Goal: Task Accomplishment & Management: Use online tool/utility

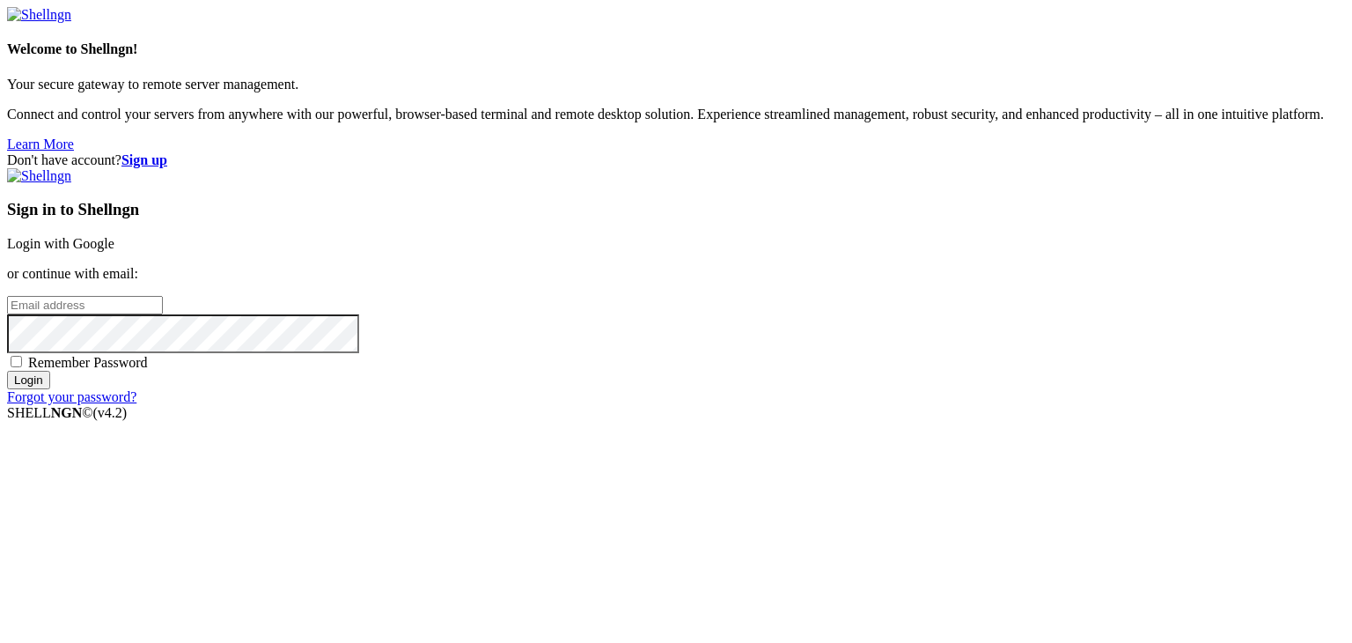
click at [163, 303] on input "email" at bounding box center [85, 305] width 156 height 18
type input "[EMAIL_ADDRESS][DOMAIN_NAME]"
click at [148, 370] on span "Remember Password" at bounding box center [88, 362] width 120 height 15
click at [22, 367] on input "Remember Password" at bounding box center [16, 361] width 11 height 11
checkbox input "true"
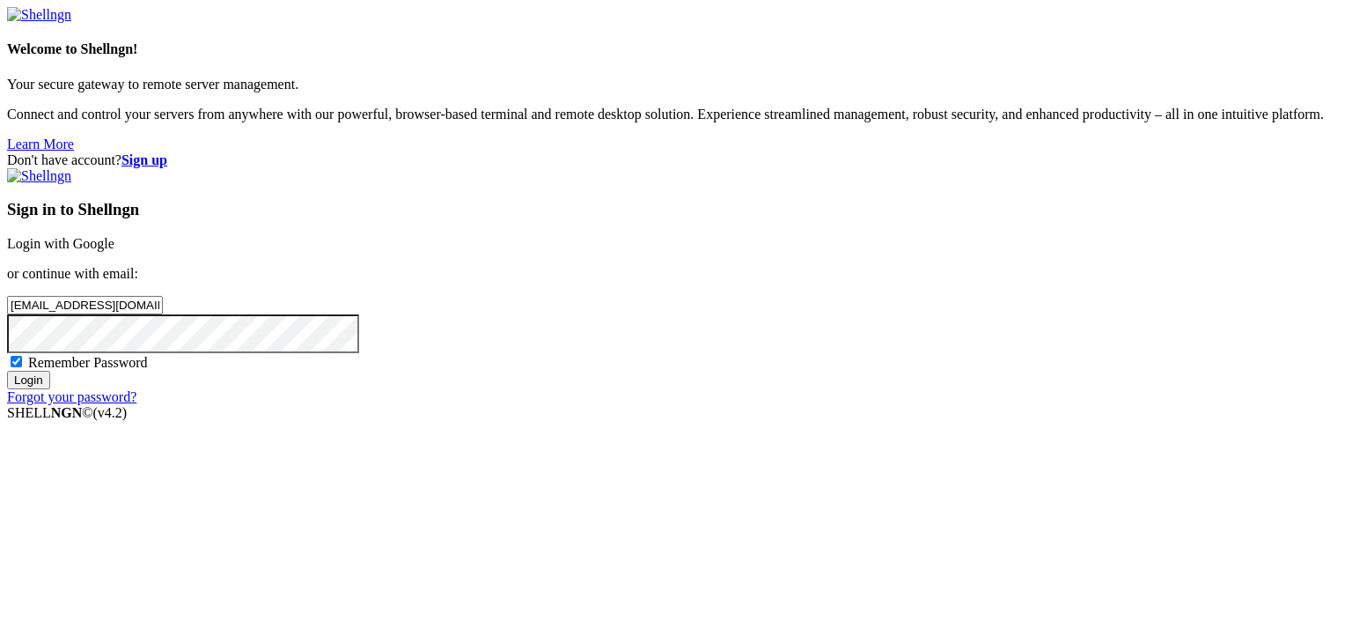
click at [50, 389] on input "Login" at bounding box center [28, 380] width 43 height 18
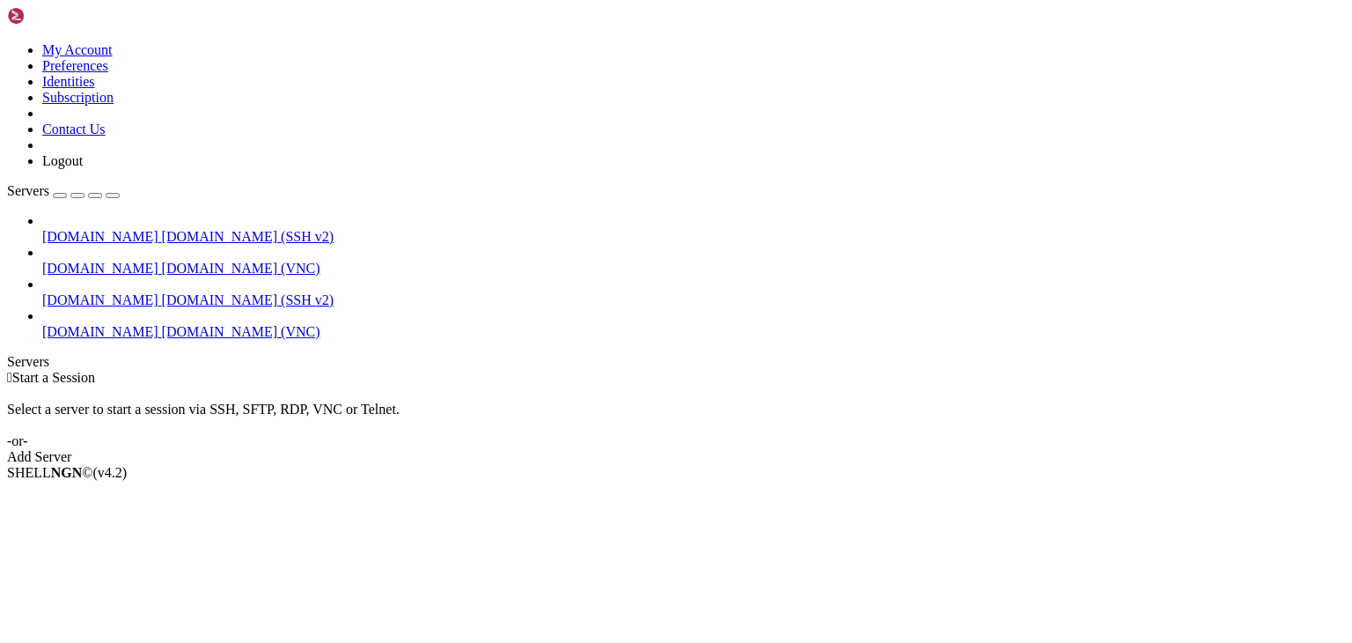
click at [86, 324] on span "[DOMAIN_NAME]" at bounding box center [100, 331] width 116 height 15
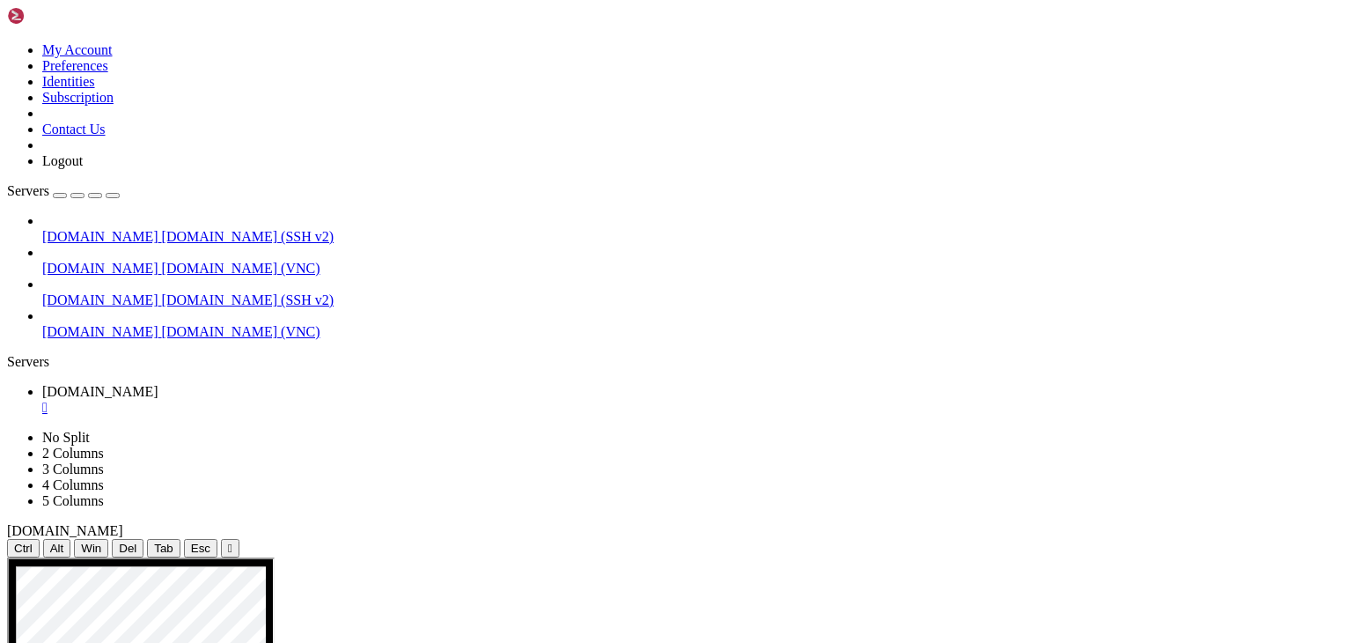
click at [113, 195] on icon "button" at bounding box center [113, 195] width 0 height 0
click at [7, 354] on div "Servers" at bounding box center [676, 362] width 1338 height 16
click at [113, 195] on icon "button" at bounding box center [113, 195] width 0 height 0
click at [7, 354] on div "Servers" at bounding box center [676, 362] width 1338 height 16
click at [113, 195] on icon "button" at bounding box center [113, 195] width 0 height 0
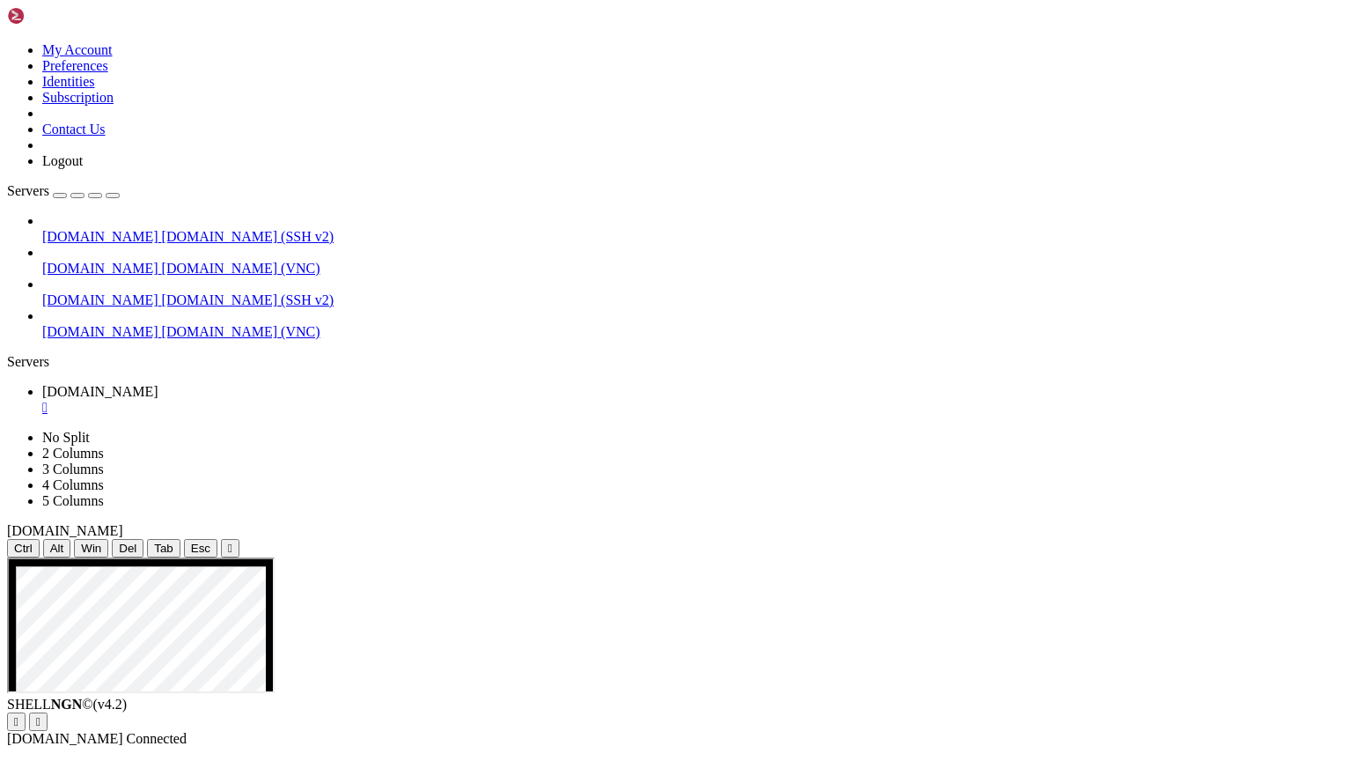
drag, startPoint x: 730, startPoint y: 745, endPoint x: 1222, endPoint y: 785, distance: 493.8
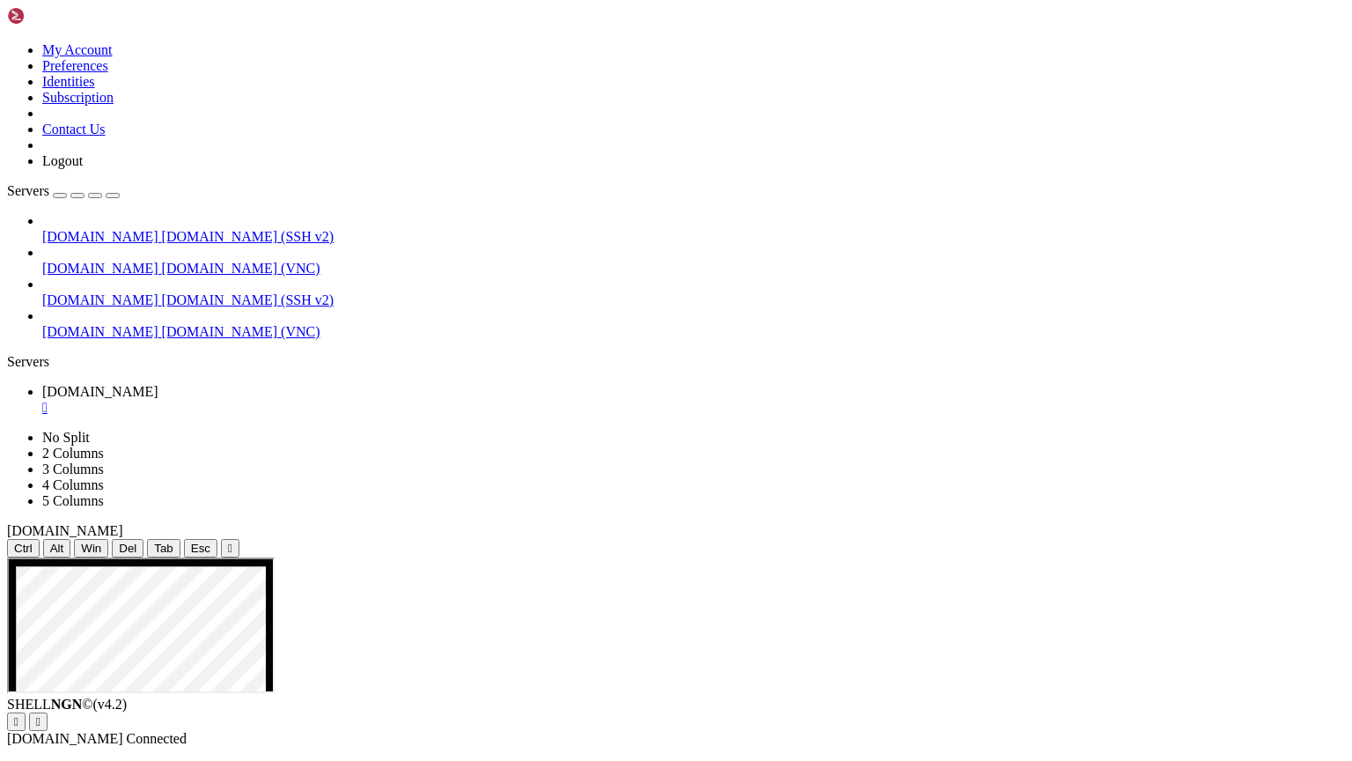
drag, startPoint x: 453, startPoint y: 1059, endPoint x: 1132, endPoint y: 1066, distance: 678.9
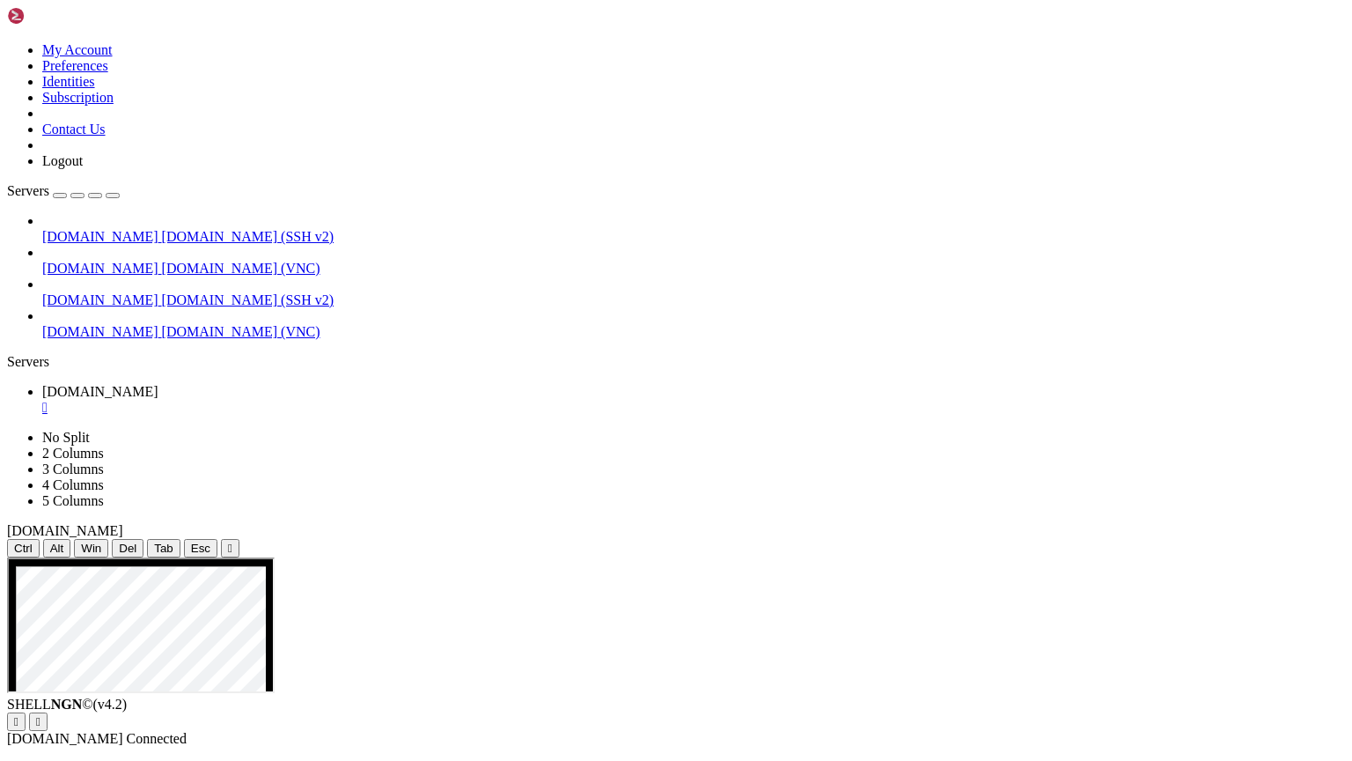
click at [131, 400] on div "" at bounding box center [693, 408] width 1303 height 16
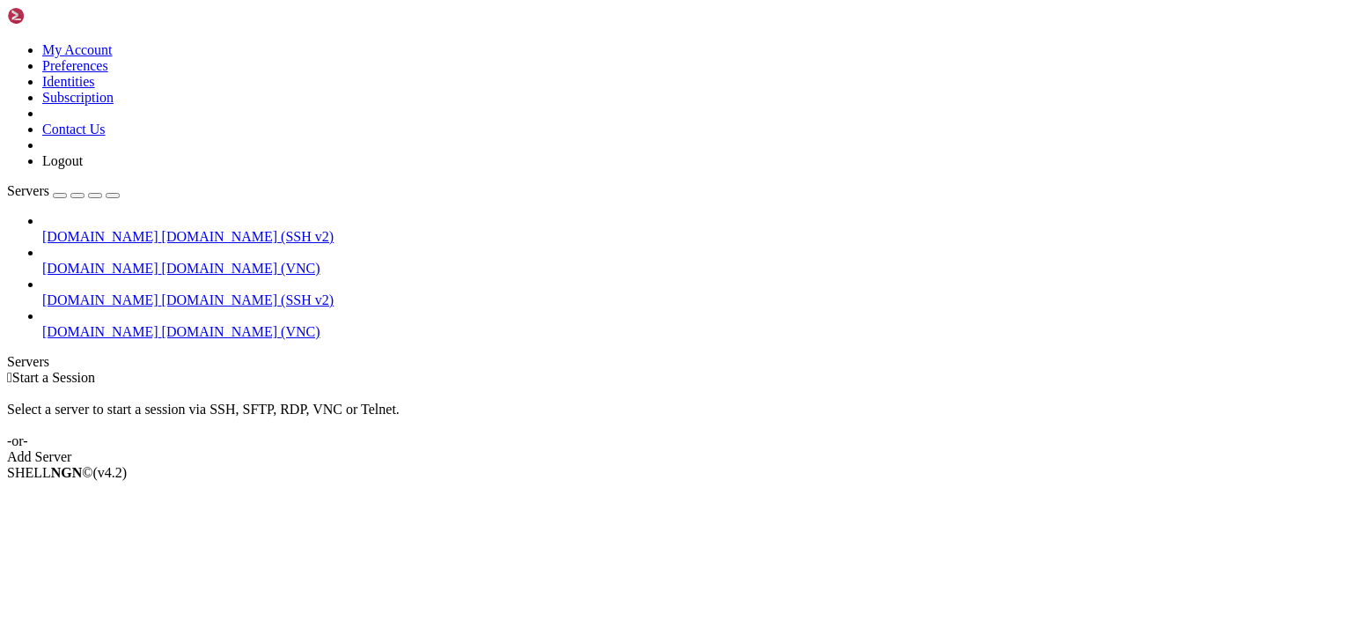
click at [112, 324] on span "[DOMAIN_NAME]" at bounding box center [100, 331] width 116 height 15
click at [87, 324] on span "[DOMAIN_NAME]" at bounding box center [100, 331] width 116 height 15
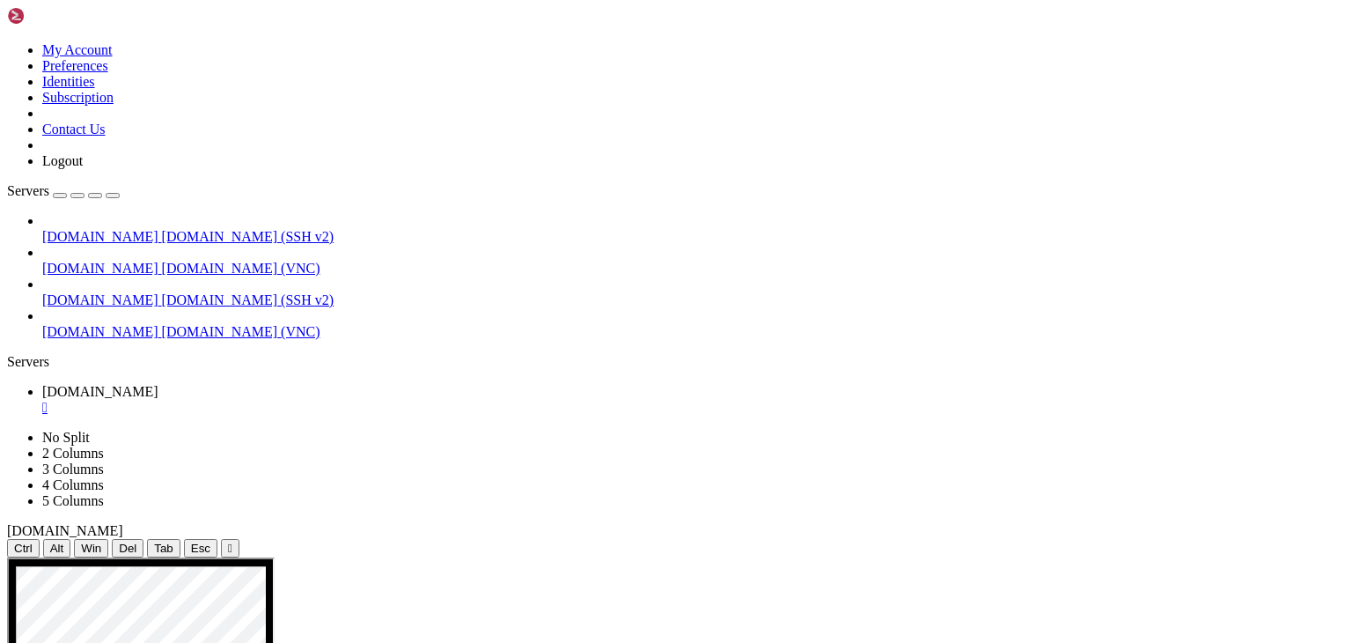
click at [113, 195] on icon "button" at bounding box center [113, 195] width 0 height 0
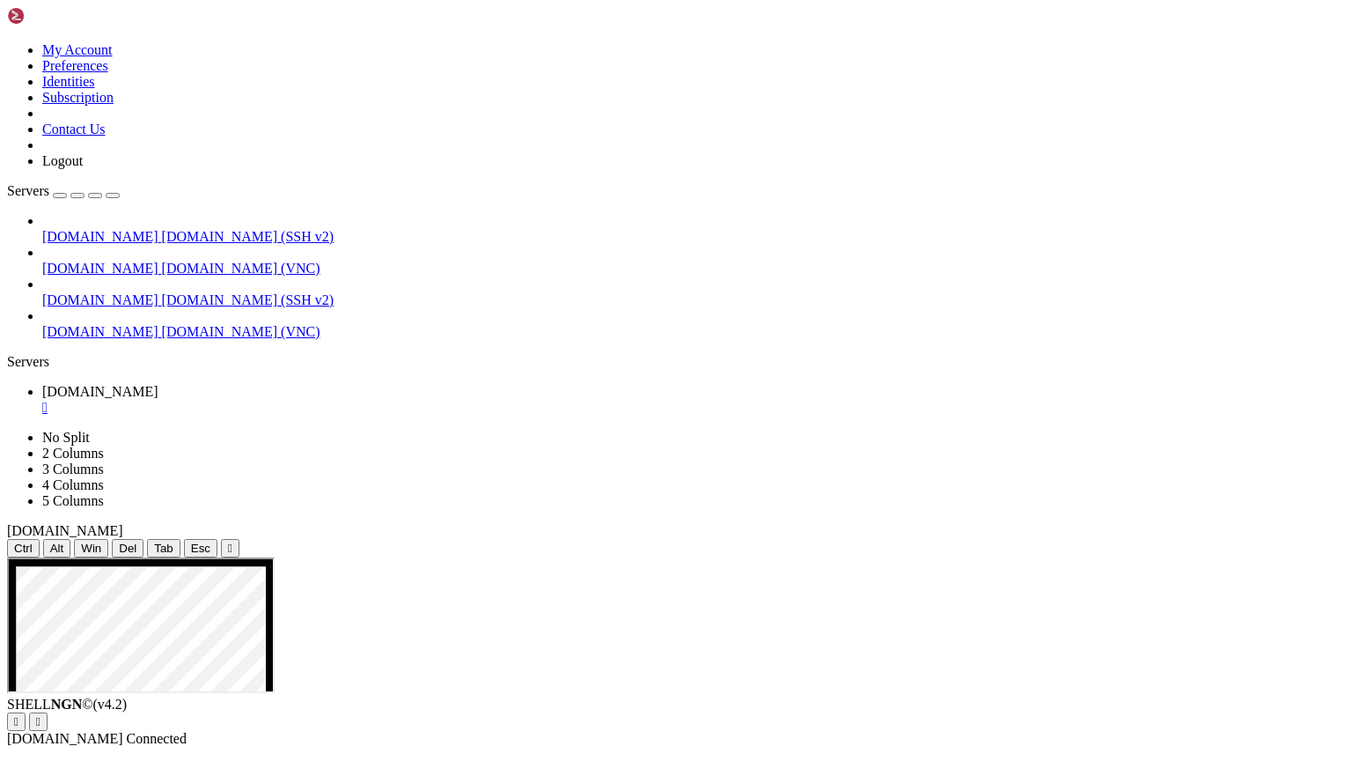
click at [128, 400] on div "" at bounding box center [693, 408] width 1303 height 16
